Goal: Task Accomplishment & Management: Manage account settings

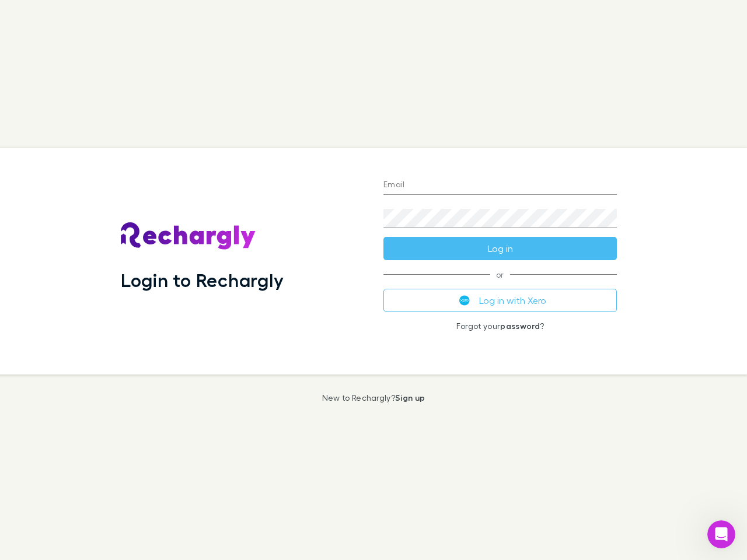
click at [373, 280] on div "Login to Rechargly" at bounding box center [242, 261] width 263 height 226
click at [500, 186] on input "Email" at bounding box center [499, 185] width 233 height 19
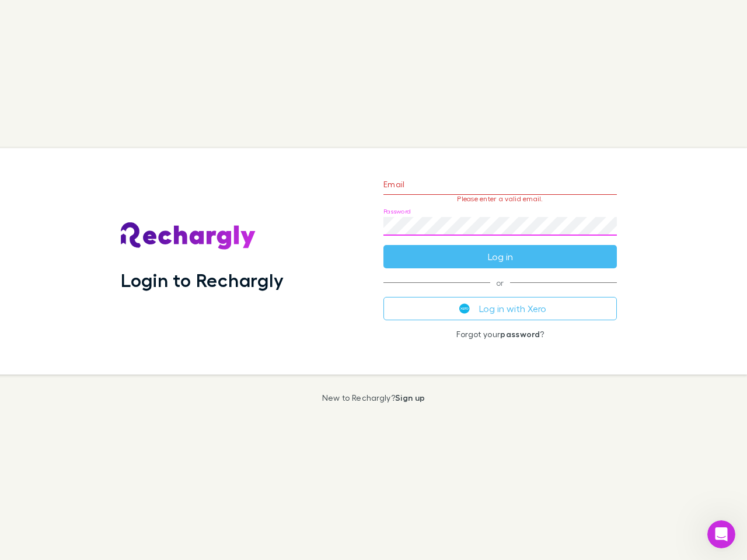
click at [500, 249] on form "Email Please enter a valid email. Password Log in" at bounding box center [499, 218] width 233 height 102
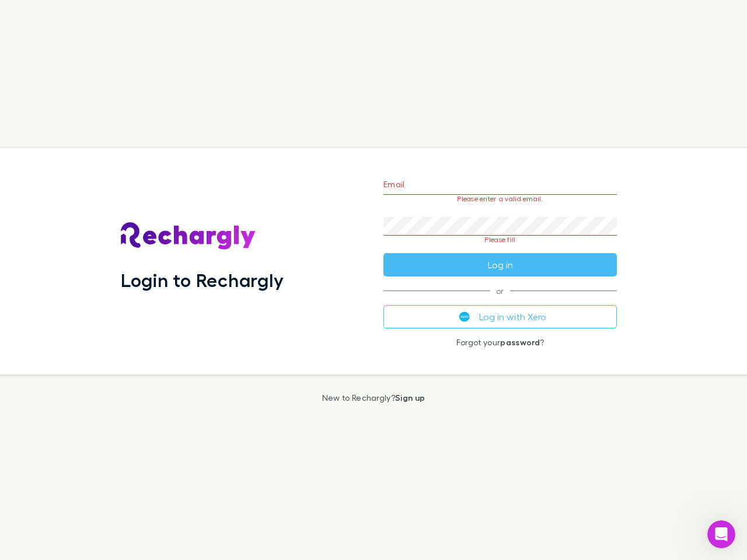
click at [500, 301] on div "Email Please enter a valid email. Password Please fill Log in or Log in with Xe…" at bounding box center [500, 261] width 252 height 226
click at [721, 535] on icon "Open Intercom Messenger" at bounding box center [721, 534] width 19 height 19
